Goal: Download file/media

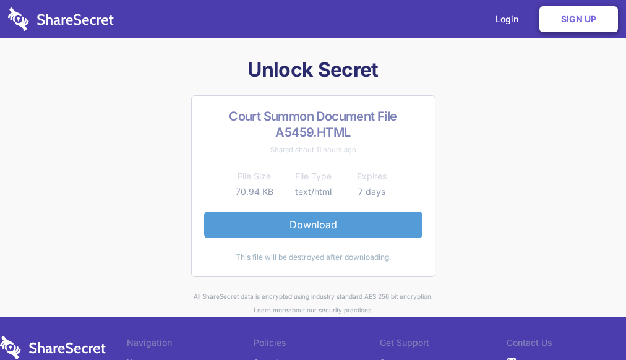
click at [381, 213] on link "Download" at bounding box center [313, 224] width 218 height 26
click at [333, 218] on link "Download" at bounding box center [313, 224] width 218 height 26
click at [317, 224] on link "Download" at bounding box center [313, 224] width 218 height 26
click at [318, 226] on link "Download" at bounding box center [313, 224] width 218 height 26
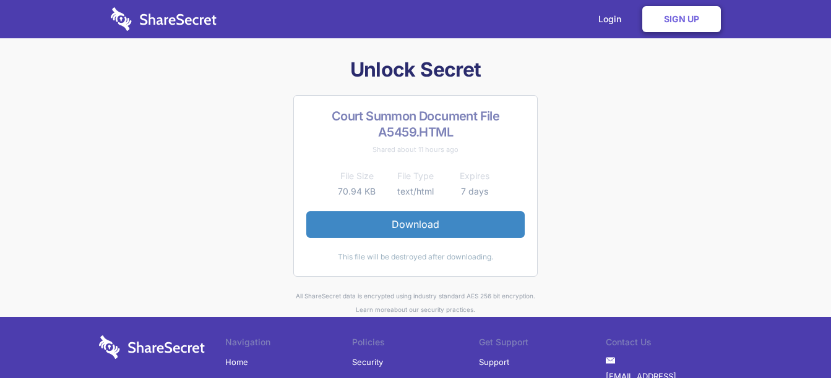
click at [239, 359] on link "Home" at bounding box center [236, 362] width 23 height 19
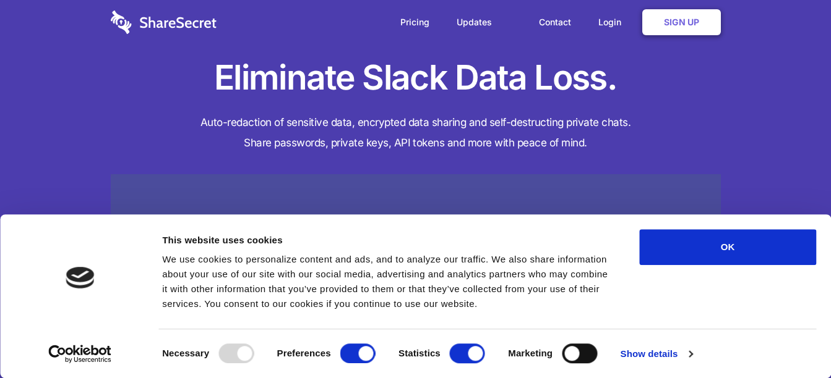
click at [185, 355] on strong "Necessary" at bounding box center [185, 353] width 47 height 11
